Goal: Transaction & Acquisition: Purchase product/service

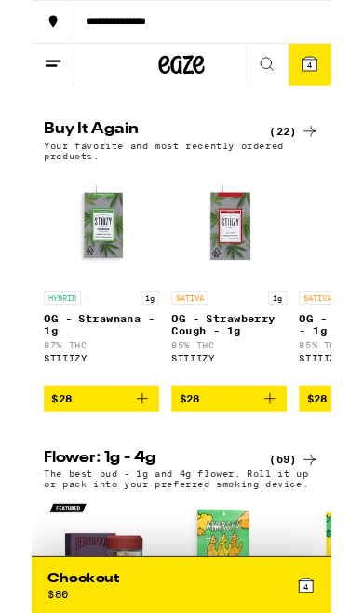
scroll to position [826, 0]
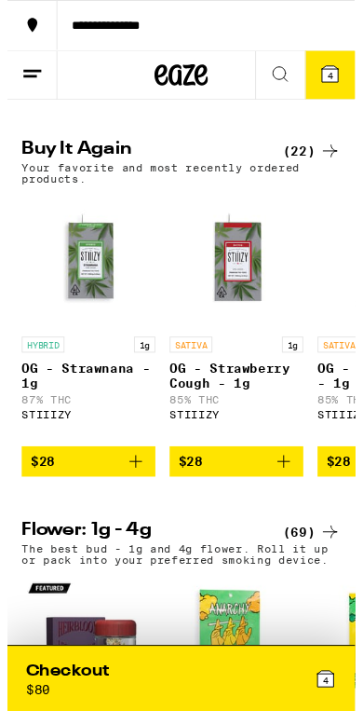
click at [141, 488] on icon "Add to bag" at bounding box center [134, 481] width 13 height 13
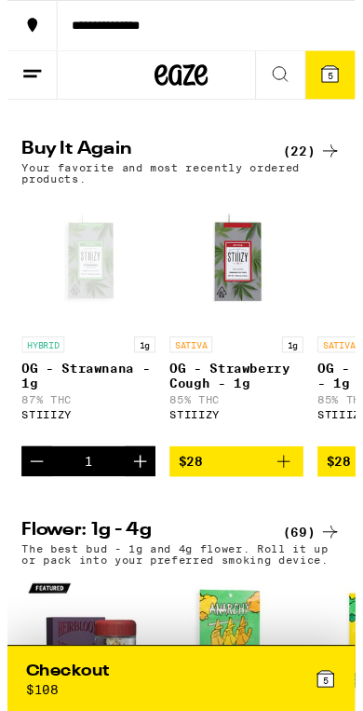
click at [151, 497] on button "Increment" at bounding box center [139, 482] width 32 height 32
click at [148, 493] on icon "Increment" at bounding box center [139, 481] width 22 height 22
click at [141, 493] on icon "Increment" at bounding box center [139, 481] width 22 height 22
click at [134, 612] on div "Checkout $ 192" at bounding box center [101, 708] width 162 height 38
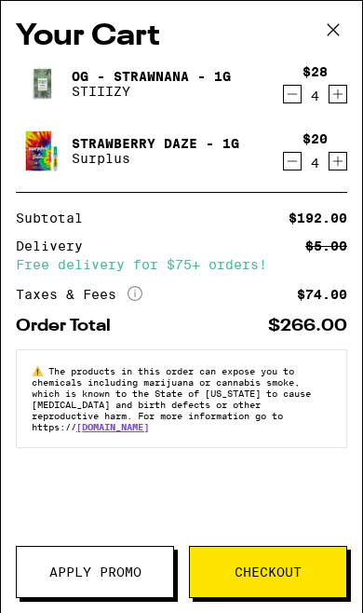
click at [301, 170] on button "Decrement" at bounding box center [292, 161] width 19 height 19
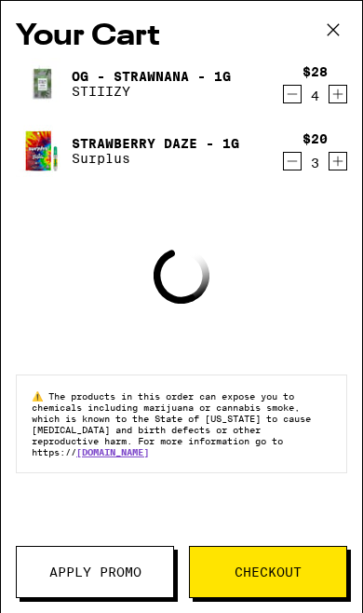
click at [299, 157] on icon "Decrement" at bounding box center [292, 161] width 17 height 22
click at [298, 157] on icon "Decrement" at bounding box center [292, 161] width 17 height 22
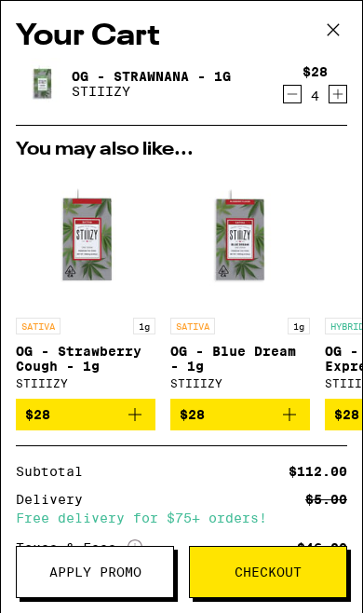
click at [257, 586] on button "Checkout" at bounding box center [268, 572] width 158 height 52
click at [282, 573] on span "Checkout" at bounding box center [268, 571] width 67 height 13
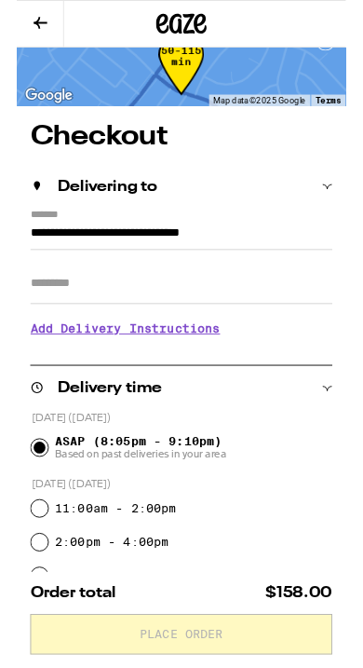
scroll to position [32, 0]
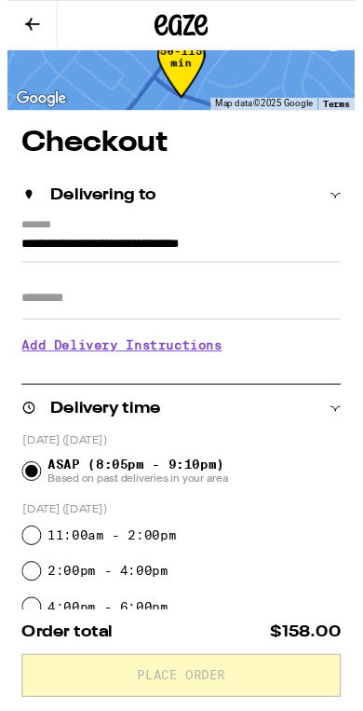
click at [254, 306] on input "Apt/Suite" at bounding box center [182, 311] width 334 height 45
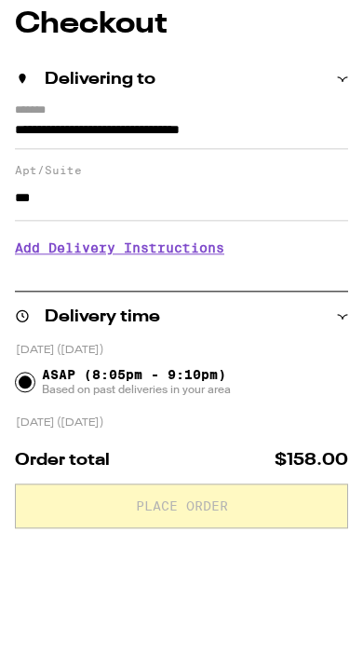
type input "***"
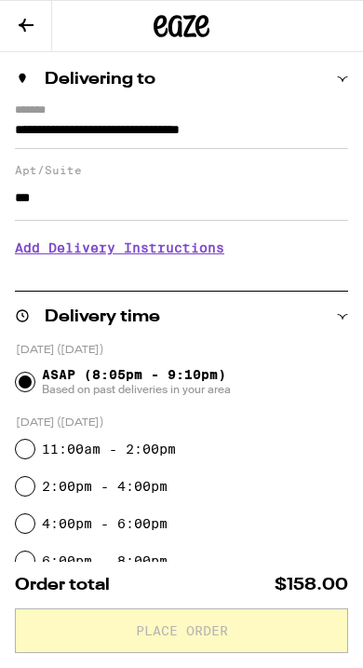
click at [195, 252] on h3 "Add Delivery Instructions" at bounding box center [182, 247] width 334 height 43
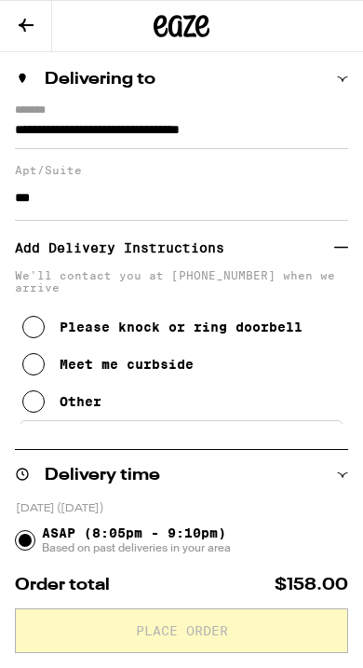
click at [238, 334] on div "Please knock or ring doorbell" at bounding box center [181, 327] width 243 height 15
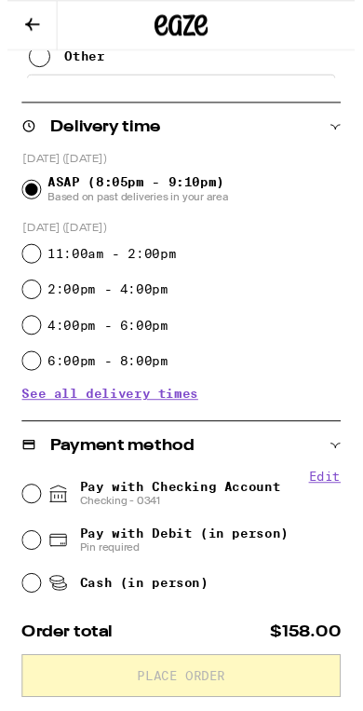
scroll to position [501, 0]
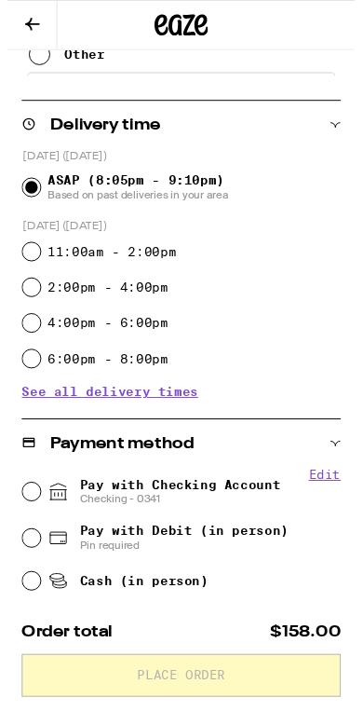
click at [239, 503] on span "Pay with Checking Account Checking - 0341" at bounding box center [180, 513] width 210 height 30
click at [34, 504] on input "Pay with Checking Account Checking - 0341" at bounding box center [25, 513] width 19 height 19
radio input "true"
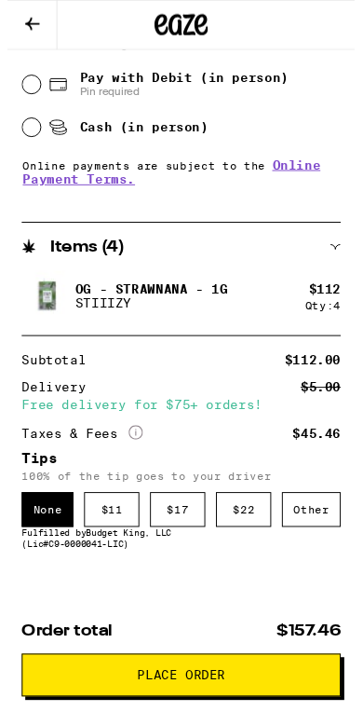
click at [105, 543] on div "$ 11" at bounding box center [109, 532] width 58 height 36
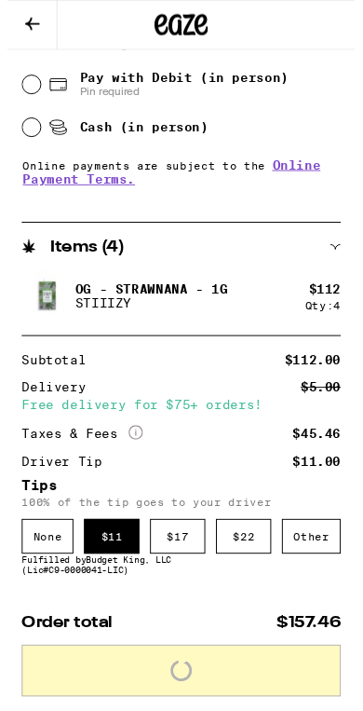
scroll to position [975, 0]
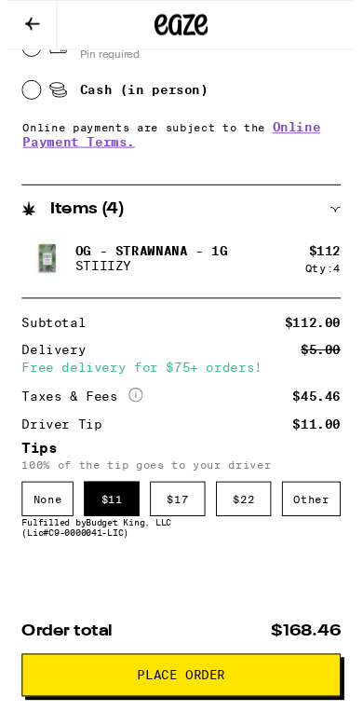
click at [283, 612] on button "Place Order" at bounding box center [182, 705] width 334 height 45
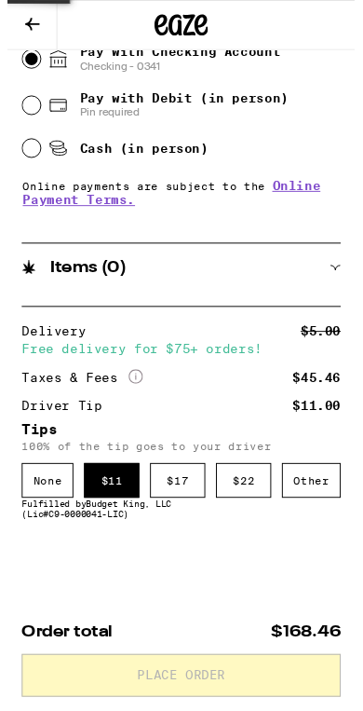
scroll to position [1011, 0]
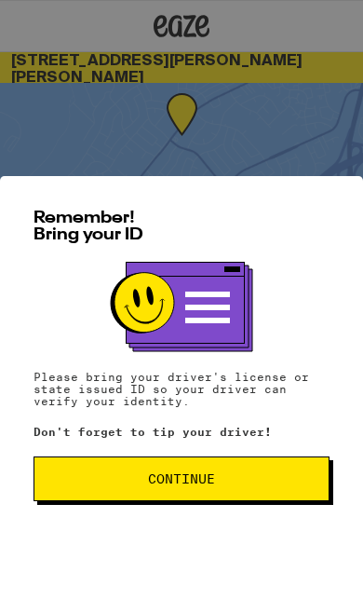
click at [242, 478] on span "Continue" at bounding box center [181, 478] width 265 height 13
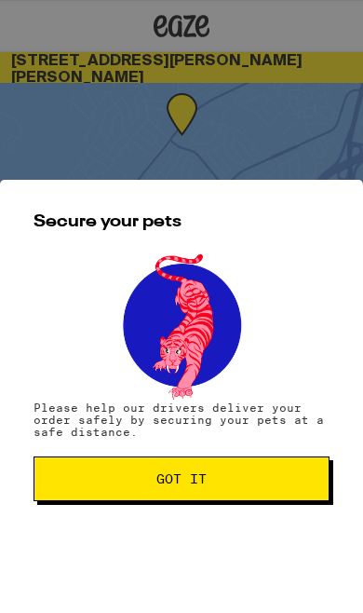
click at [265, 484] on span "Got it" at bounding box center [181, 478] width 265 height 13
